Goal: Information Seeking & Learning: Learn about a topic

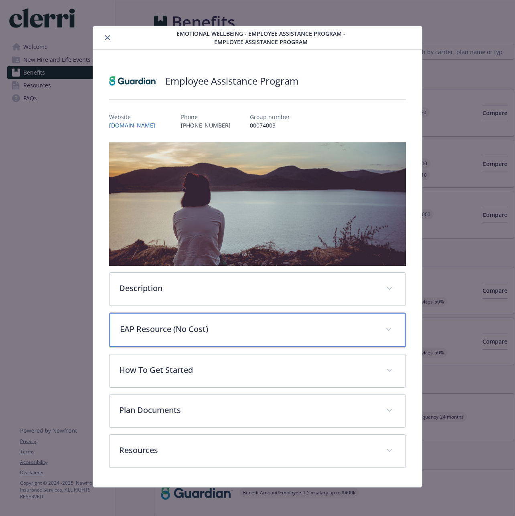
click at [189, 333] on p "EAP Resource (No Cost)" at bounding box center [248, 329] width 256 height 12
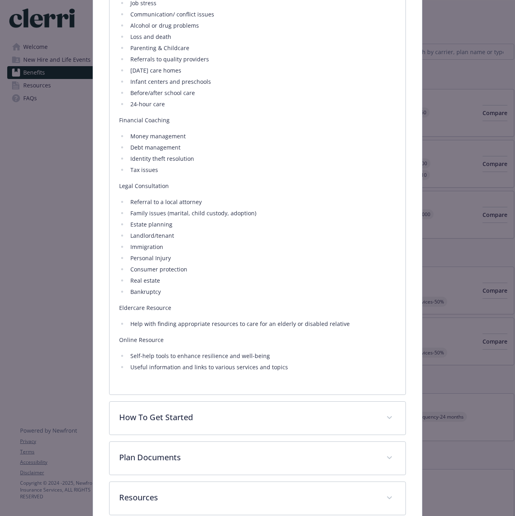
scroll to position [458, 0]
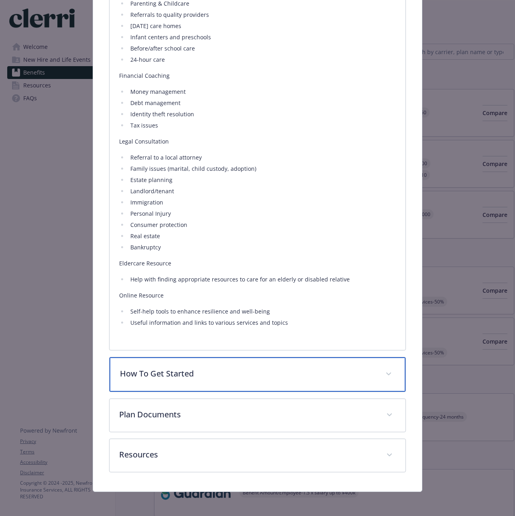
click at [180, 369] on p "How To Get Started" at bounding box center [248, 374] width 256 height 12
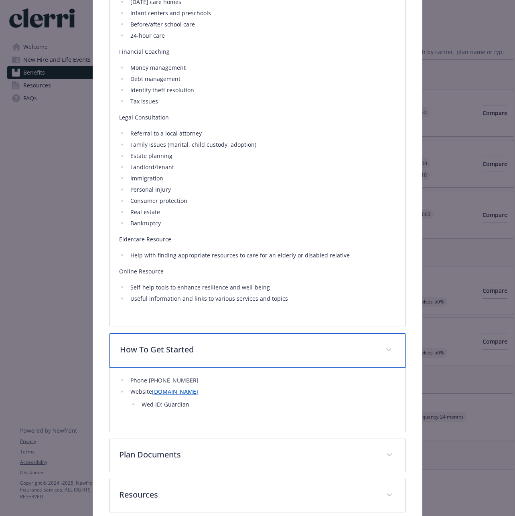
scroll to position [557, 0]
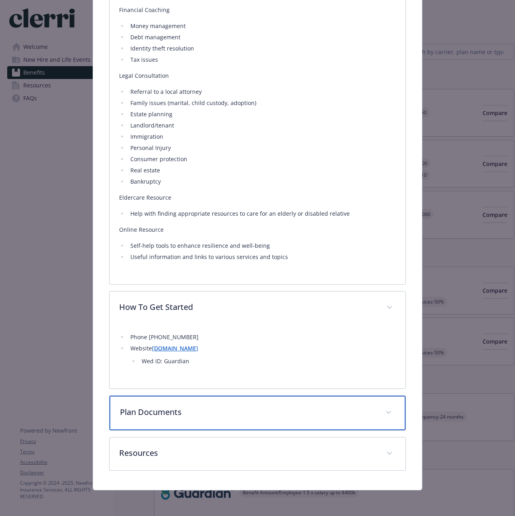
click at [185, 411] on p "Plan Documents" at bounding box center [248, 412] width 256 height 12
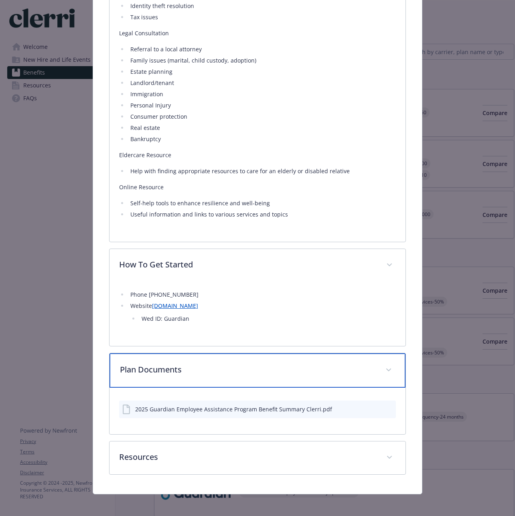
scroll to position [604, 0]
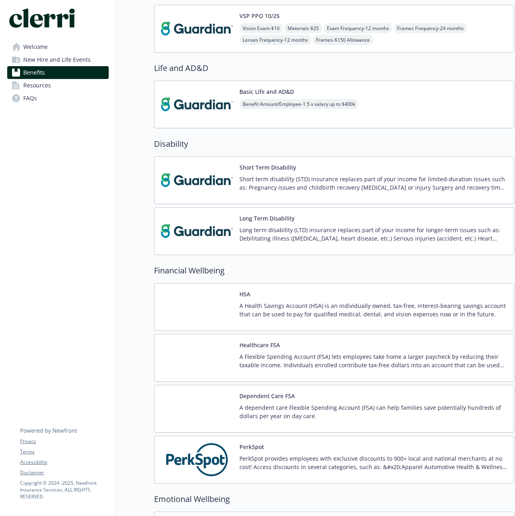
scroll to position [490, 0]
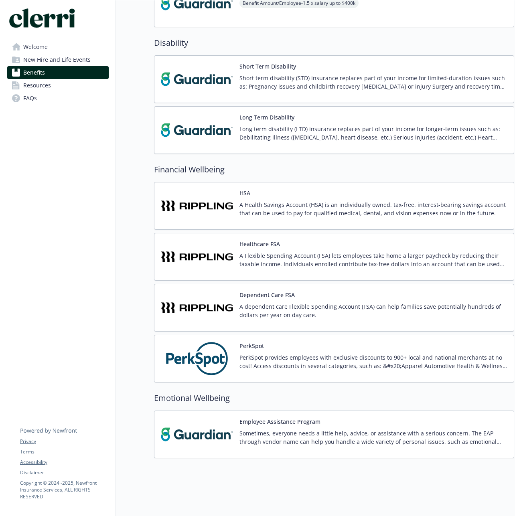
click at [258, 435] on p "Sometimes, everyone needs a little help, advice, or assistance with a serious c…" at bounding box center [373, 437] width 268 height 17
